Goal: Information Seeking & Learning: Learn about a topic

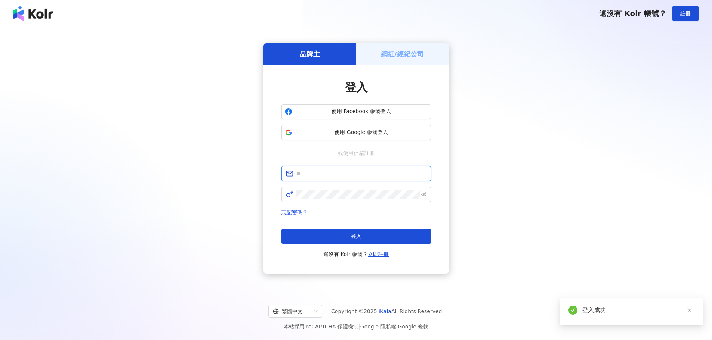
type input "**********"
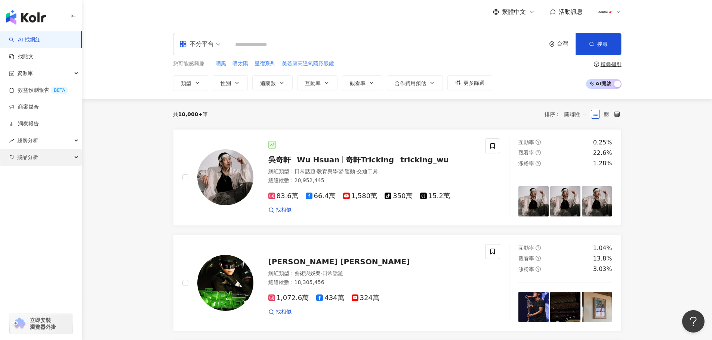
click at [51, 156] on div "競品分析" at bounding box center [41, 157] width 82 height 17
click at [41, 192] on link "關鍵字提及分析" at bounding box center [36, 191] width 37 height 7
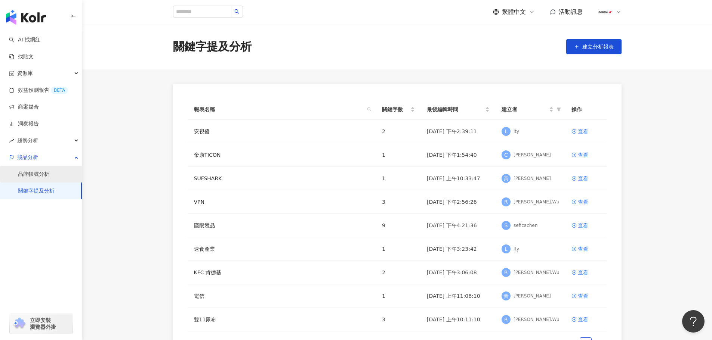
click at [45, 176] on link "品牌帳號分析" at bounding box center [33, 174] width 31 height 7
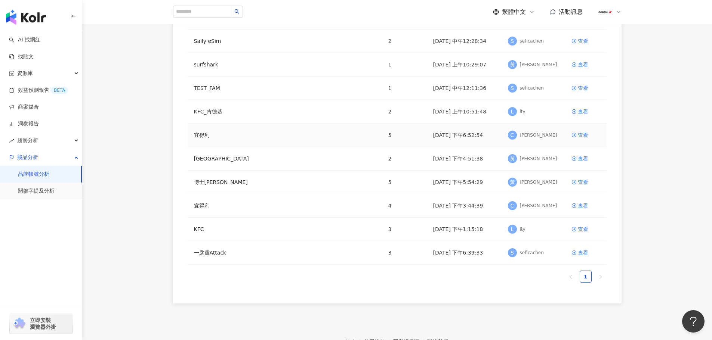
scroll to position [112, 0]
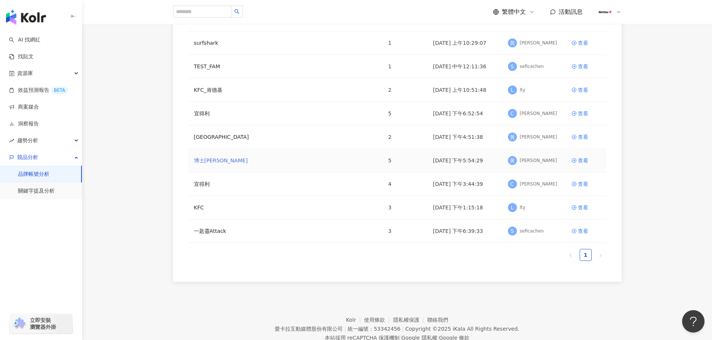
click at [200, 162] on link "博士[PERSON_NAME]" at bounding box center [221, 161] width 54 height 8
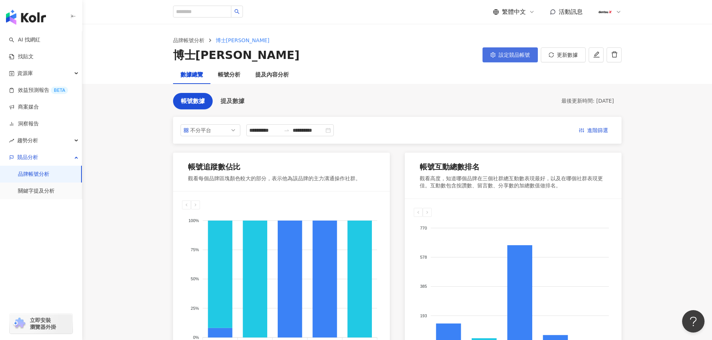
click at [504, 58] on span "設定競品帳號" at bounding box center [513, 55] width 31 height 6
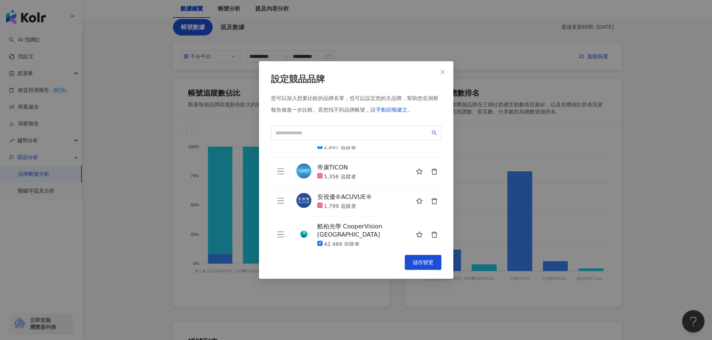
scroll to position [75, 0]
click at [443, 71] on icon "close" at bounding box center [442, 72] width 4 height 4
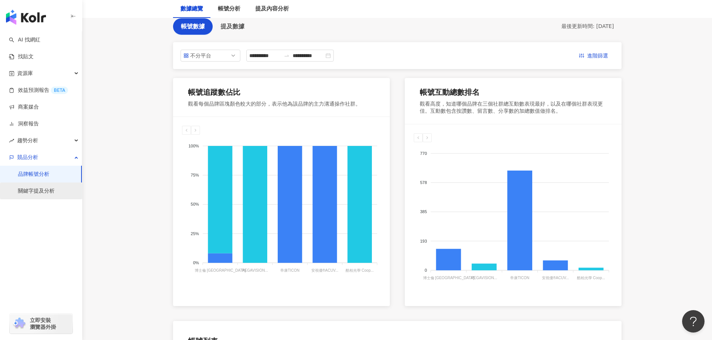
click at [31, 191] on link "關鍵字提及分析" at bounding box center [36, 191] width 37 height 7
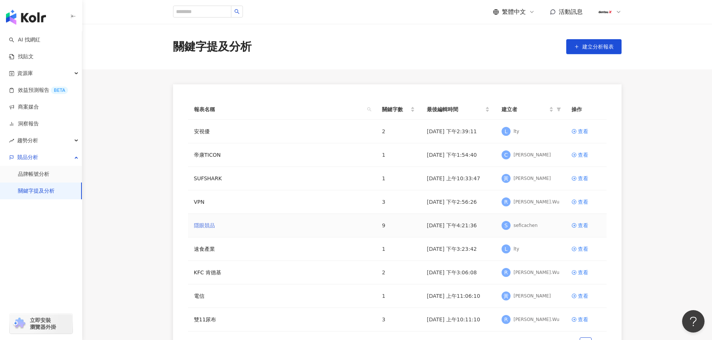
click at [204, 225] on link "隱眼競品" at bounding box center [204, 226] width 21 height 8
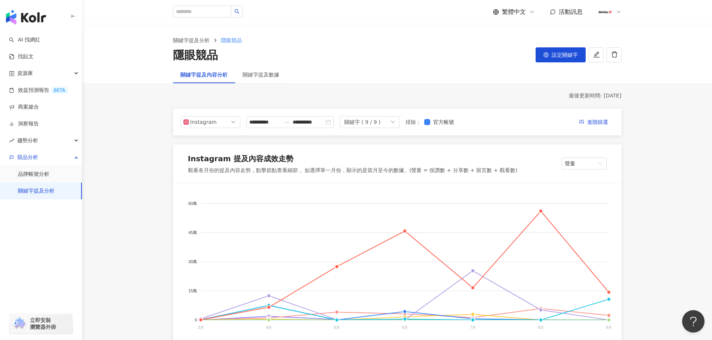
click at [399, 125] on div "關鍵字 ( 9 / 9 )" at bounding box center [370, 122] width 60 height 12
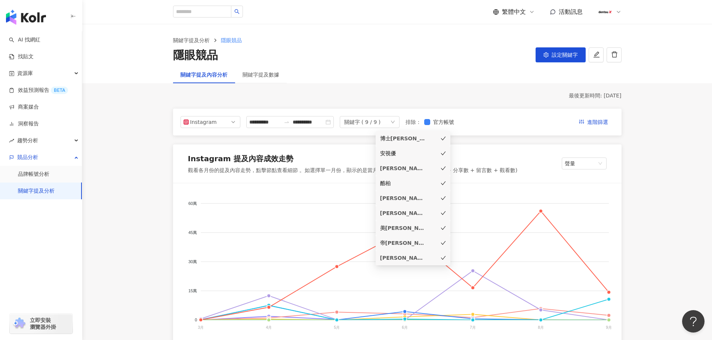
click at [443, 139] on icon "check" at bounding box center [442, 139] width 5 height 4
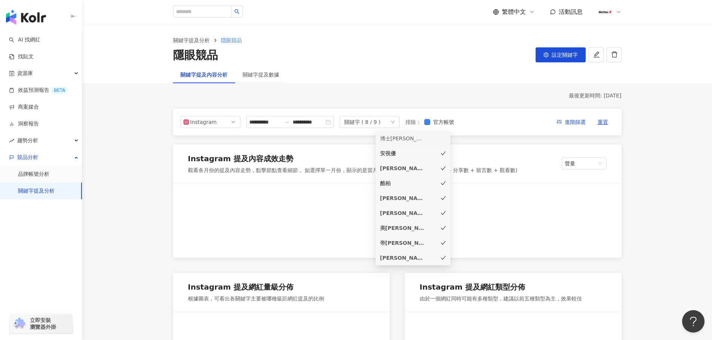
click at [443, 152] on icon "check" at bounding box center [442, 153] width 5 height 5
click at [443, 169] on icon "check" at bounding box center [442, 168] width 5 height 5
click at [443, 197] on icon "check" at bounding box center [442, 198] width 5 height 5
click at [442, 214] on icon "check" at bounding box center [442, 213] width 5 height 5
click at [443, 230] on icon "check" at bounding box center [442, 228] width 5 height 5
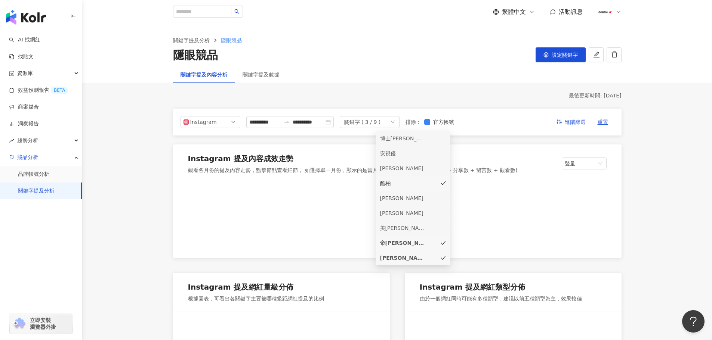
click at [442, 245] on icon "check" at bounding box center [442, 243] width 5 height 4
click at [445, 259] on icon "check" at bounding box center [442, 258] width 5 height 5
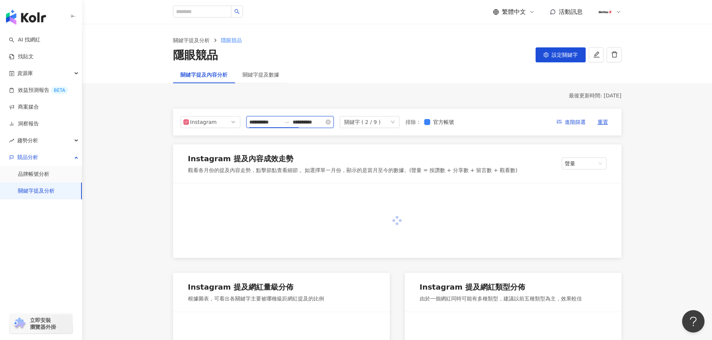
click at [281, 123] on input "**********" at bounding box center [264, 122] width 31 height 8
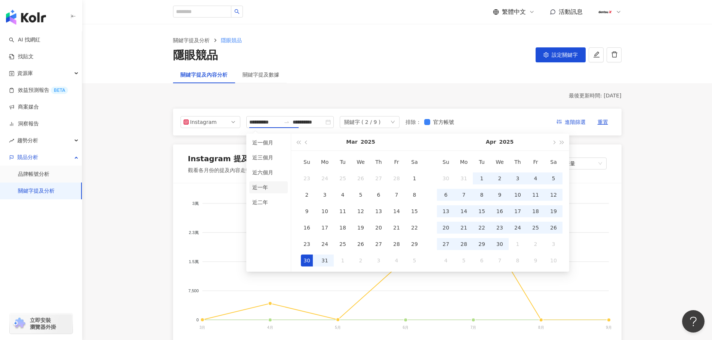
click at [266, 184] on li "近一年" at bounding box center [268, 188] width 38 height 12
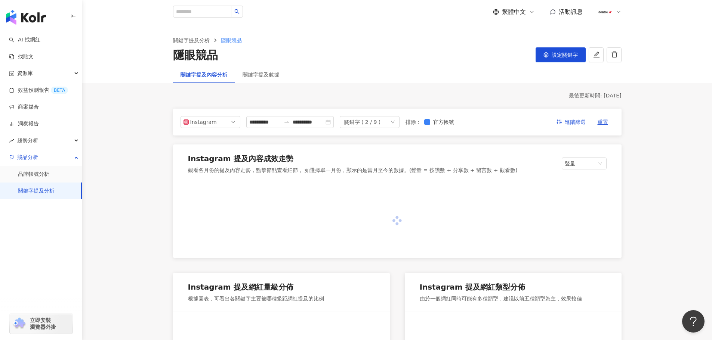
type input "**********"
click at [399, 125] on div "關鍵字 ( 2 / 9 )" at bounding box center [370, 122] width 60 height 12
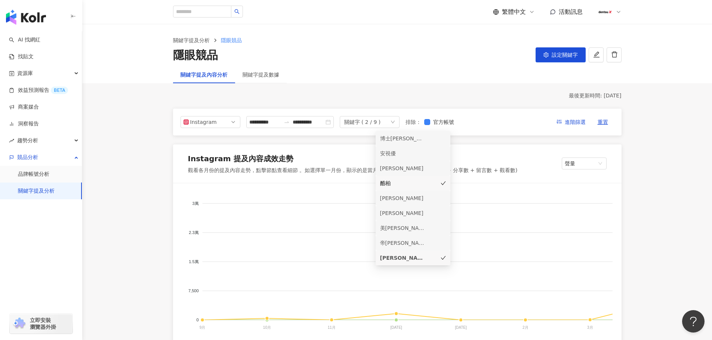
click at [442, 258] on icon "check" at bounding box center [442, 258] width 5 height 5
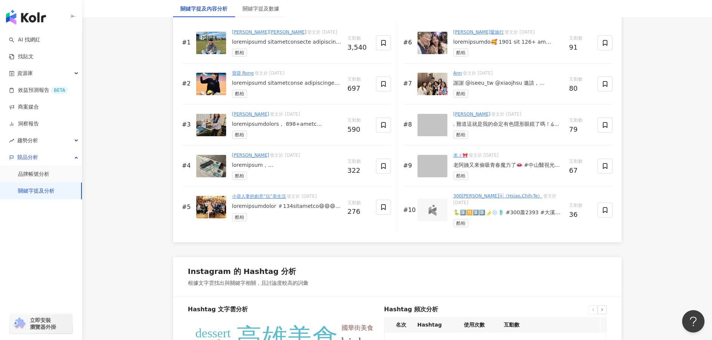
scroll to position [1420, 0]
